Goal: Find specific page/section: Find specific page/section

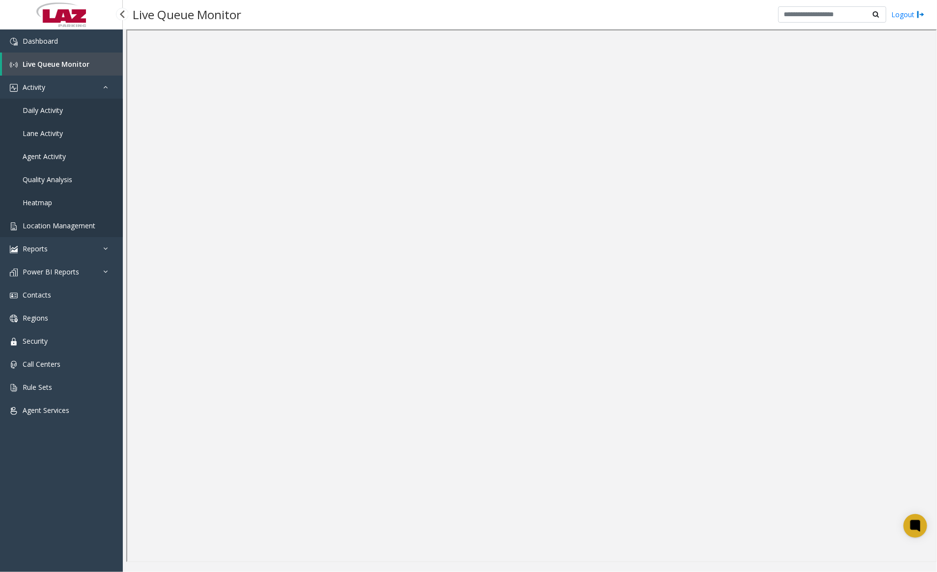
click at [72, 229] on link "Location Management" at bounding box center [61, 225] width 123 height 23
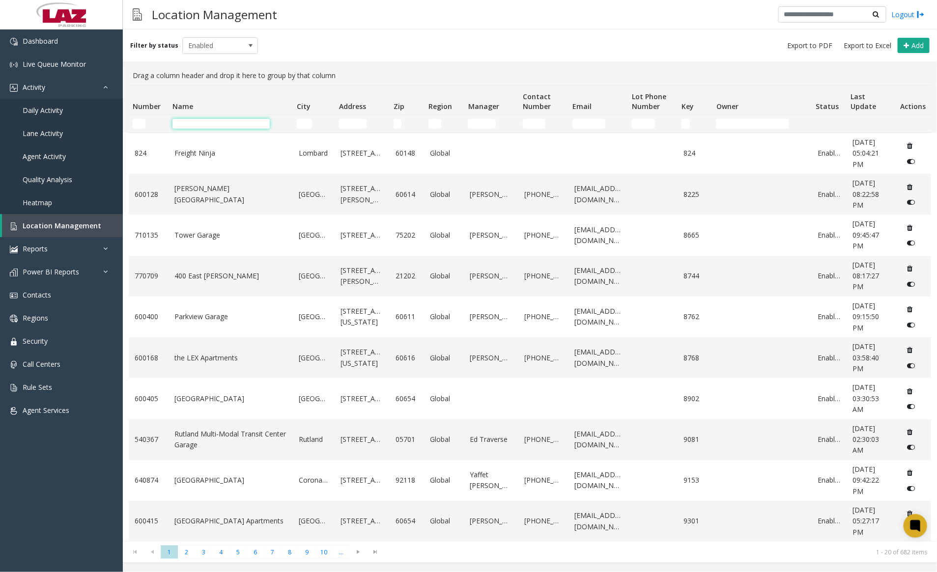
click at [223, 123] on input "Name Filter" at bounding box center [220, 124] width 97 height 10
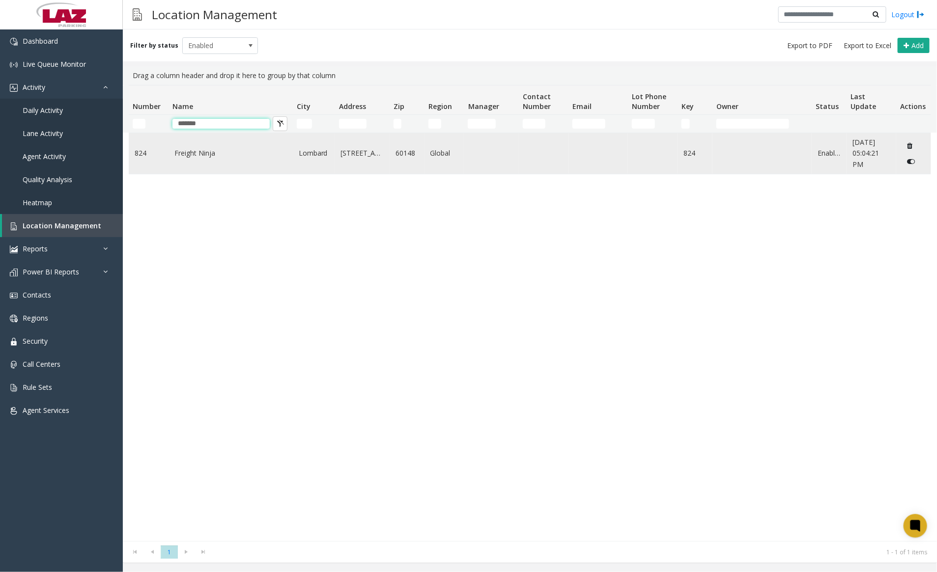
type input "*******"
click at [187, 155] on link "Freight Ninja" at bounding box center [230, 153] width 113 height 11
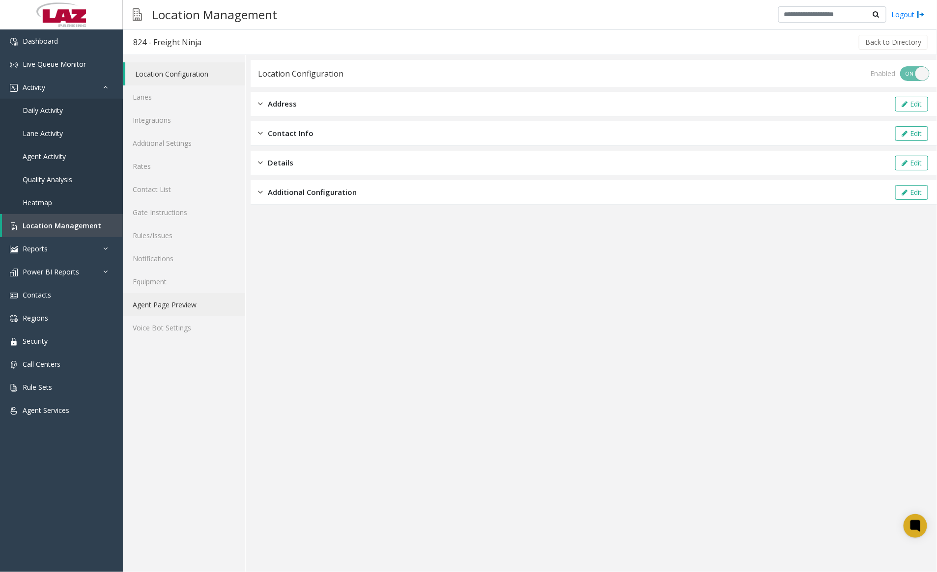
click at [185, 306] on link "Agent Page Preview" at bounding box center [184, 304] width 122 height 23
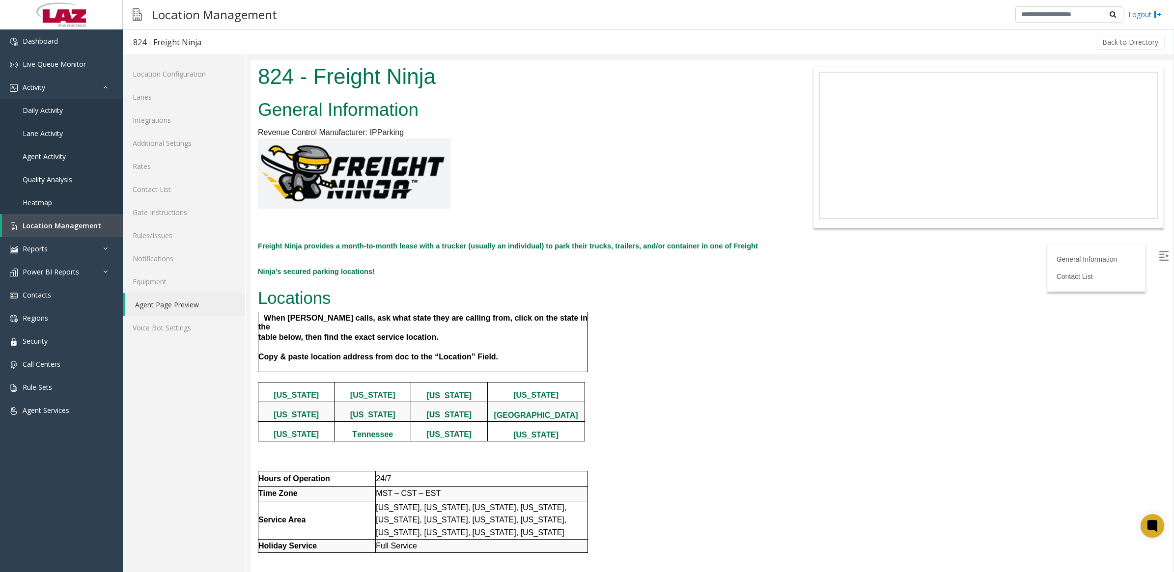
click at [362, 188] on img at bounding box center [354, 174] width 193 height 70
